Goal: Task Accomplishment & Management: Use online tool/utility

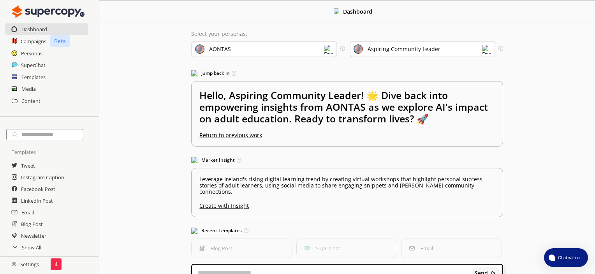
click at [328, 47] on img at bounding box center [328, 49] width 9 height 9
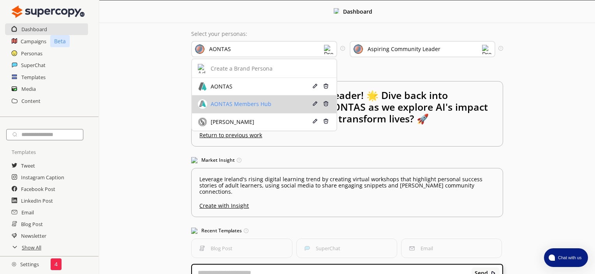
click at [230, 107] on div "AONTAS Members Hub" at bounding box center [253, 103] width 111 height 9
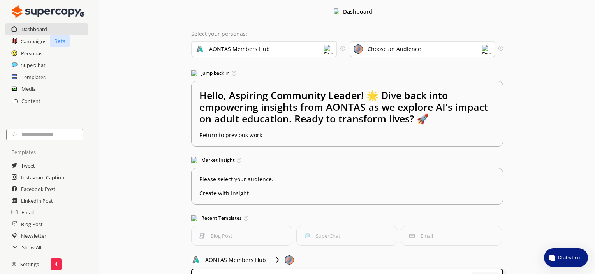
click at [325, 50] on img at bounding box center [328, 49] width 9 height 9
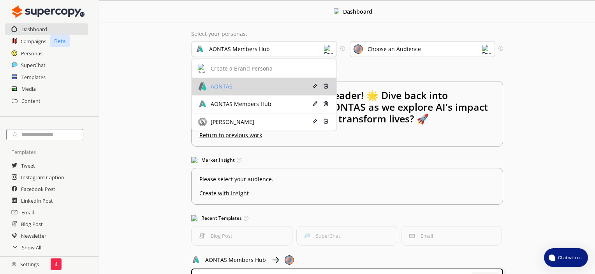
click at [259, 82] on div "AONTAS" at bounding box center [253, 86] width 111 height 9
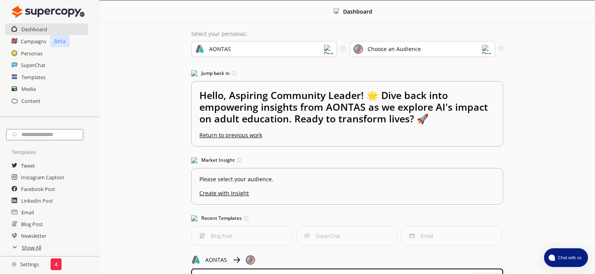
click at [485, 47] on img at bounding box center [486, 49] width 9 height 9
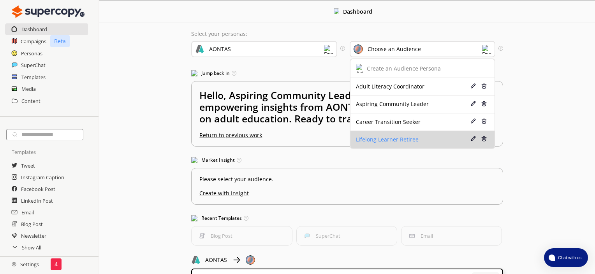
click at [377, 140] on div "Lifelong Learner Retiree" at bounding box center [411, 139] width 111 height 6
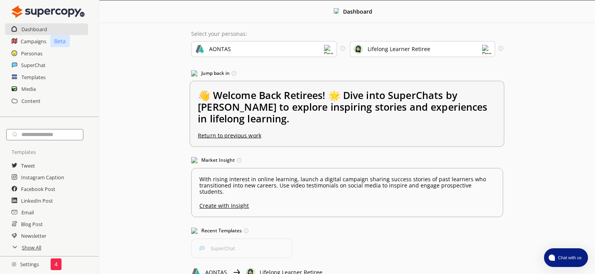
scroll to position [36, 0]
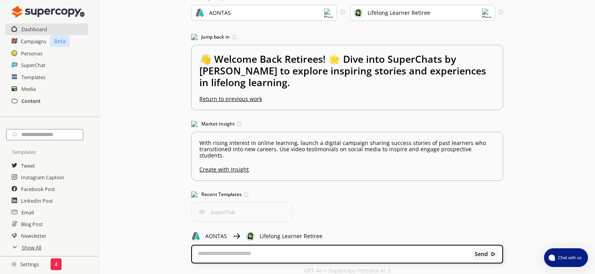
click at [26, 99] on h2 "Content" at bounding box center [30, 101] width 19 height 12
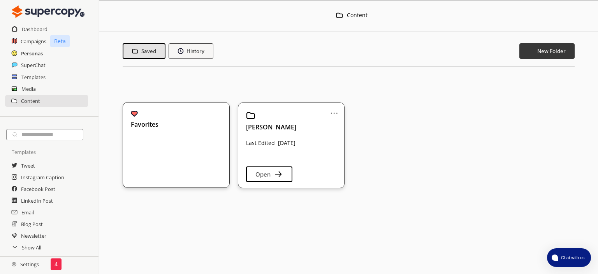
click at [31, 52] on h2 "Personas" at bounding box center [32, 53] width 22 height 12
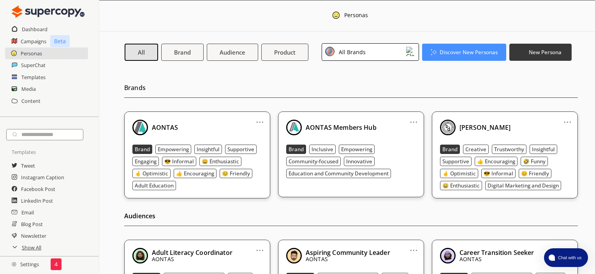
click at [413, 52] on img at bounding box center [410, 51] width 9 height 9
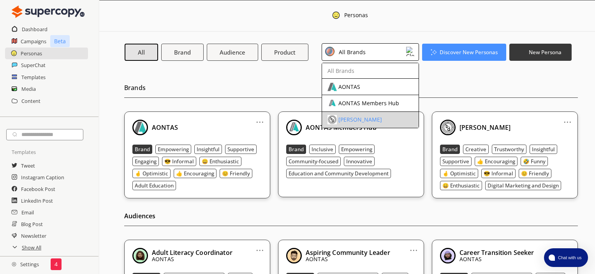
click at [361, 120] on div "[PERSON_NAME]" at bounding box center [360, 119] width 44 height 6
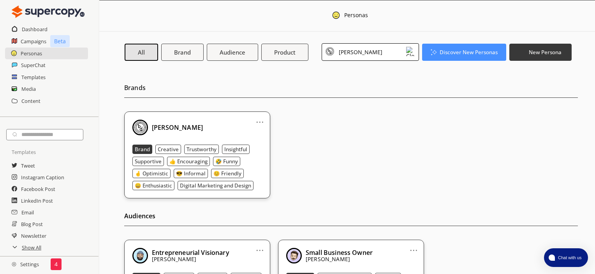
click at [409, 53] on img at bounding box center [410, 51] width 9 height 9
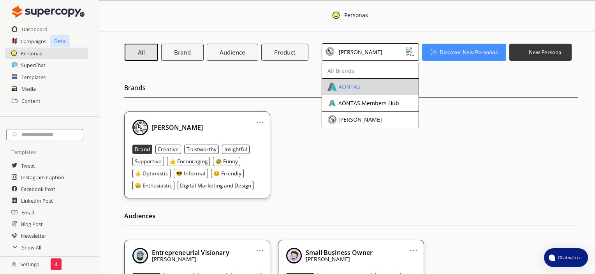
click at [363, 91] on li "AONTAS" at bounding box center [370, 87] width 97 height 16
click at [352, 87] on div "AONTAS" at bounding box center [349, 87] width 22 height 6
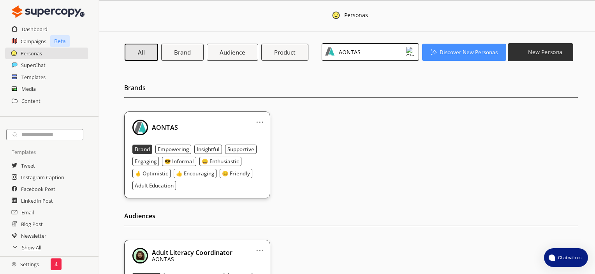
click at [533, 51] on b "New Persona" at bounding box center [545, 51] width 34 height 7
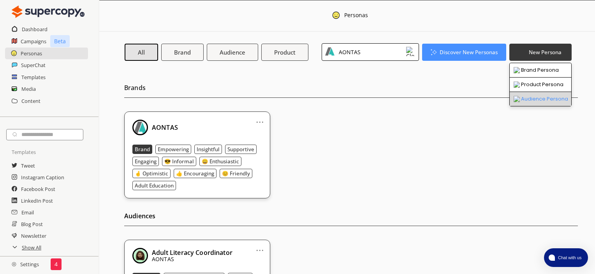
click at [527, 97] on li "Audience Persona" at bounding box center [541, 99] width 62 height 14
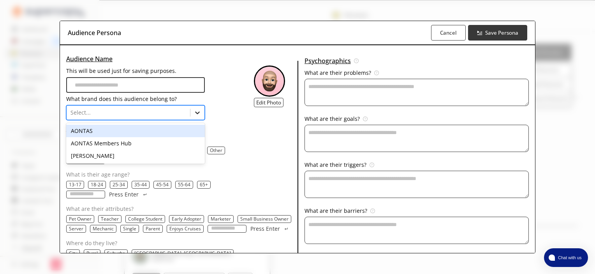
click at [193, 112] on icon at bounding box center [197, 113] width 8 height 8
click at [123, 134] on div "AONTAS" at bounding box center [135, 131] width 139 height 12
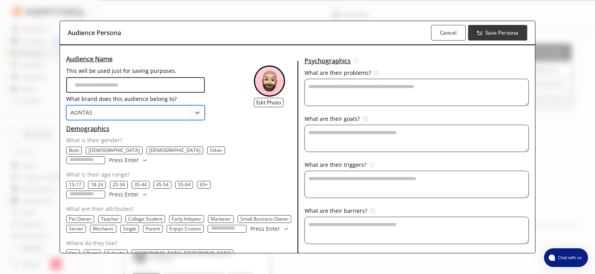
click at [149, 150] on p "[DEMOGRAPHIC_DATA]" at bounding box center [174, 150] width 51 height 6
